Goal: Task Accomplishment & Management: Manage account settings

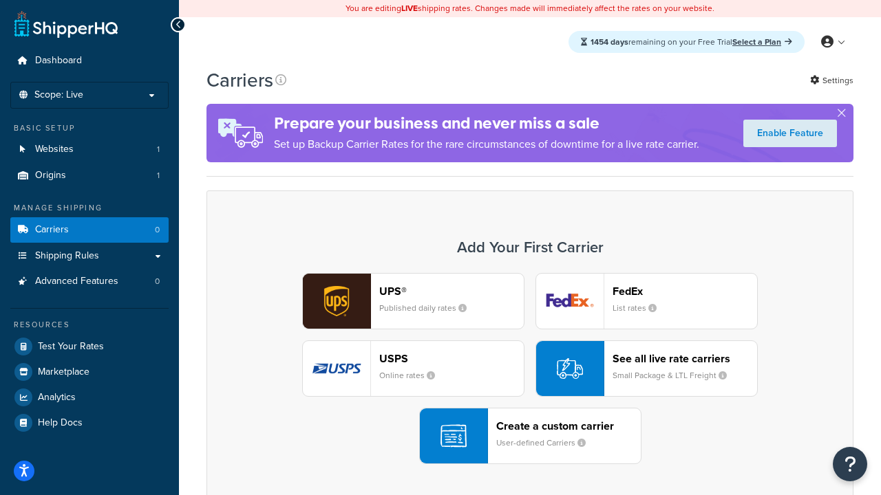
click at [530, 369] on div "UPS® Published daily rates FedEx List rates USPS Online rates See all live rate…" at bounding box center [530, 368] width 618 height 191
click at [685, 291] on header "FedEx" at bounding box center [684, 291] width 144 height 13
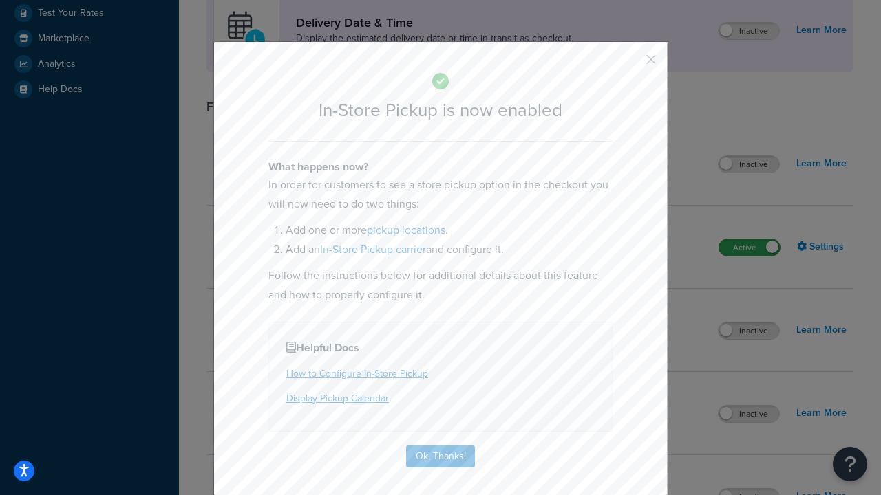
scroll to position [386, 0]
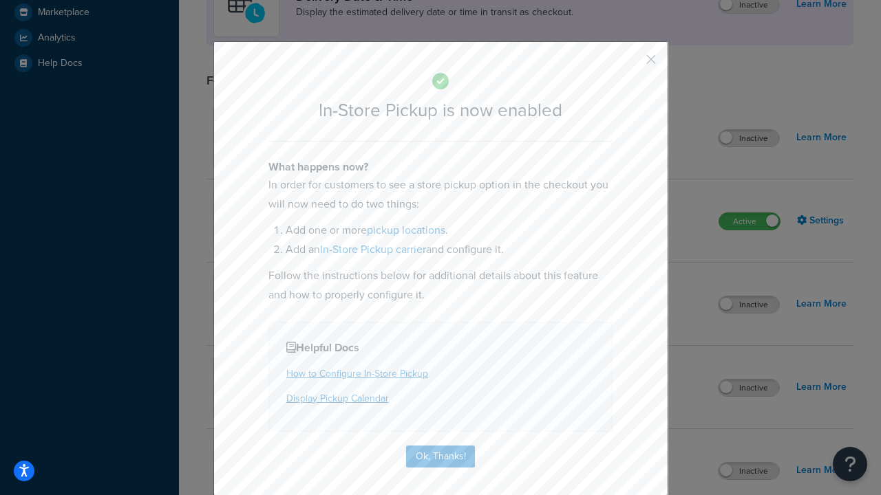
click at [630, 64] on button "button" at bounding box center [630, 64] width 3 height 3
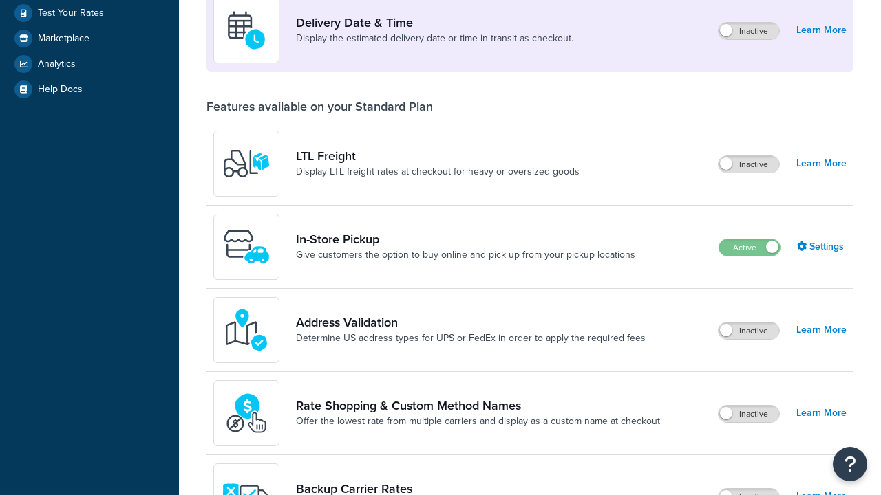
scroll to position [334, 0]
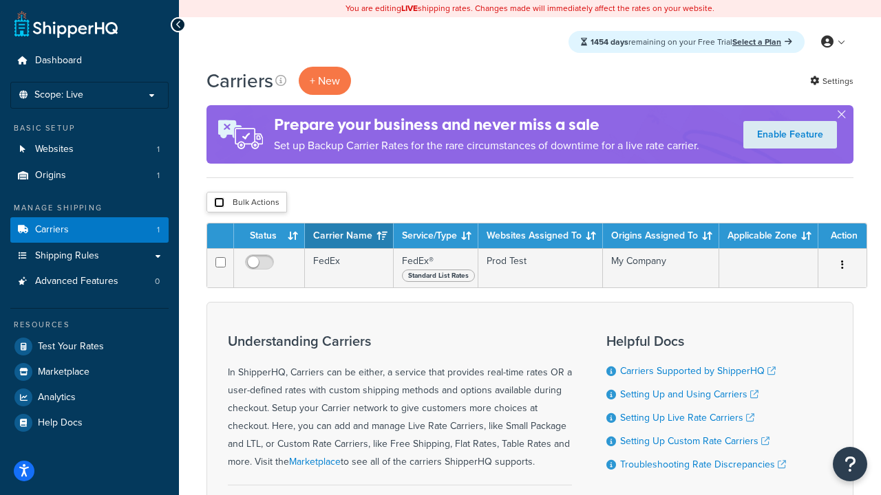
click at [219, 203] on input "checkbox" at bounding box center [219, 202] width 10 height 10
checkbox input "true"
click at [0, 0] on button "Delete" at bounding box center [0, 0] width 0 height 0
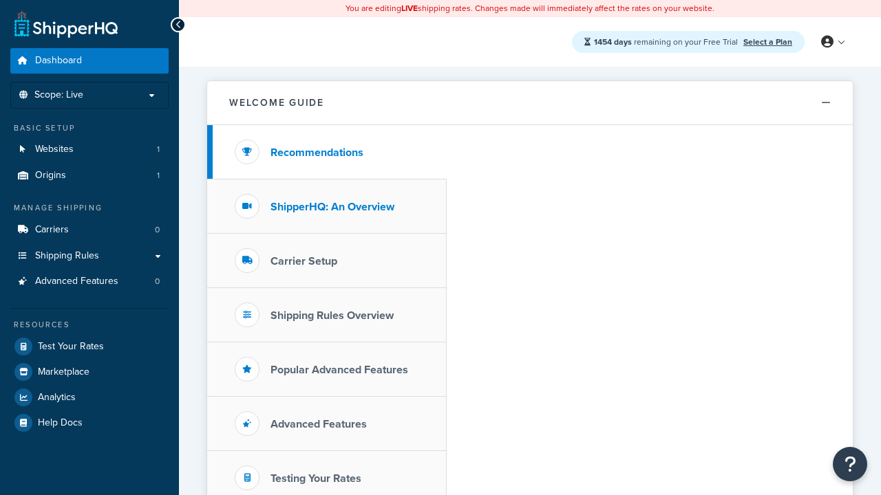
click at [332, 206] on h3 "ShipperHQ: An Overview" at bounding box center [332, 207] width 124 height 12
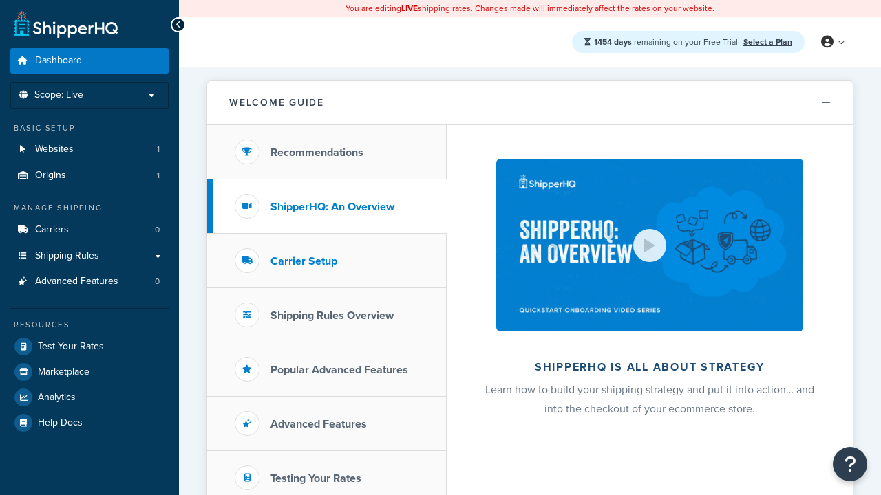
click at [303, 261] on h3 "Carrier Setup" at bounding box center [303, 261] width 67 height 12
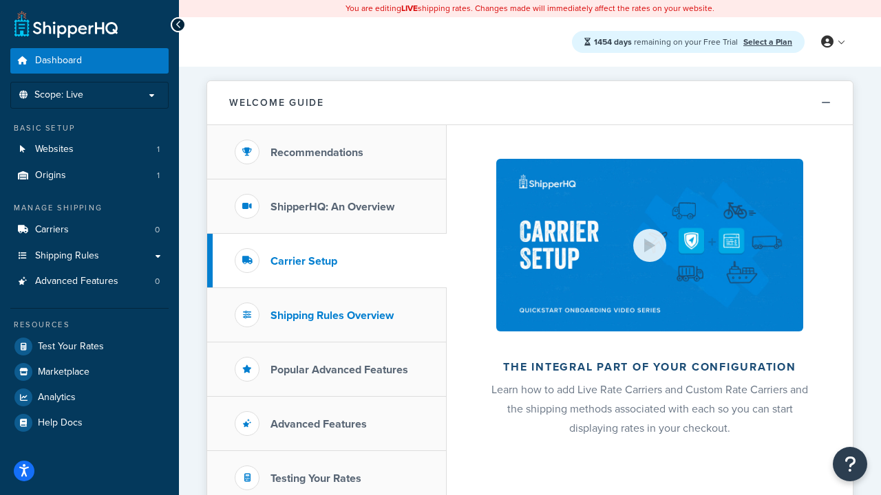
click at [332, 315] on h3 "Shipping Rules Overview" at bounding box center [331, 316] width 123 height 12
click at [339, 369] on h3 "Popular Advanced Features" at bounding box center [339, 370] width 138 height 12
click at [316, 478] on h3 "Testing Your Rates" at bounding box center [315, 479] width 91 height 12
